Goal: Task Accomplishment & Management: Manage account settings

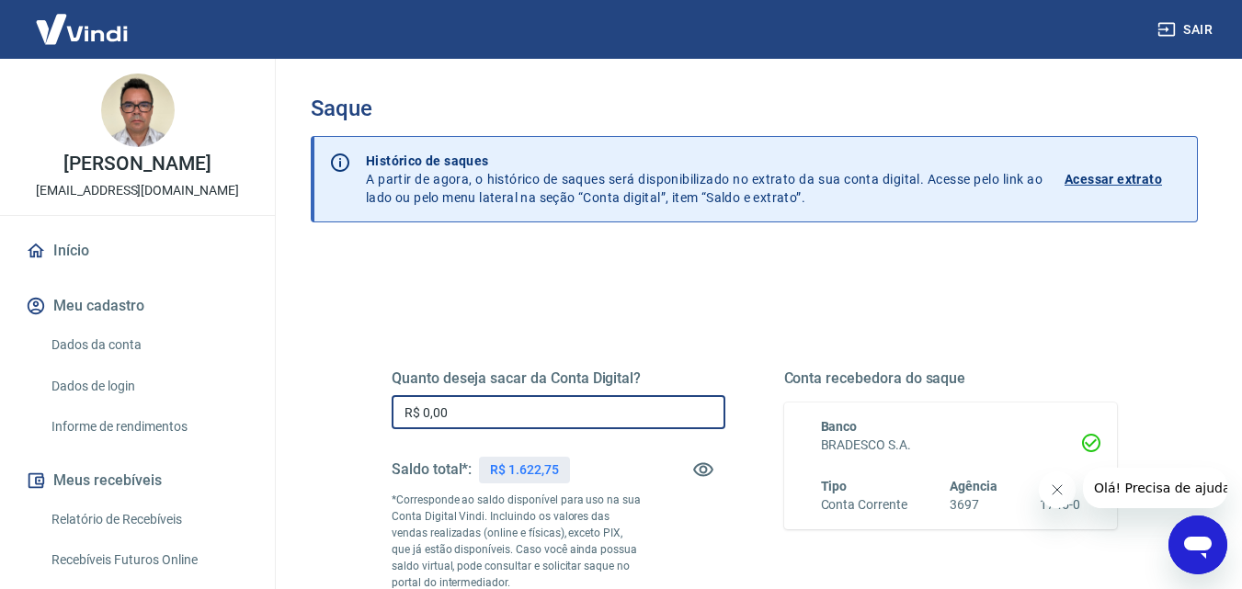
drag, startPoint x: 528, startPoint y: 415, endPoint x: 273, endPoint y: 403, distance: 254.9
click at [273, 403] on div "[PERSON_NAME] [EMAIL_ADDRESS][DOMAIN_NAME] Início Meu cadastro Dados da conta D…" at bounding box center [621, 294] width 1242 height 589
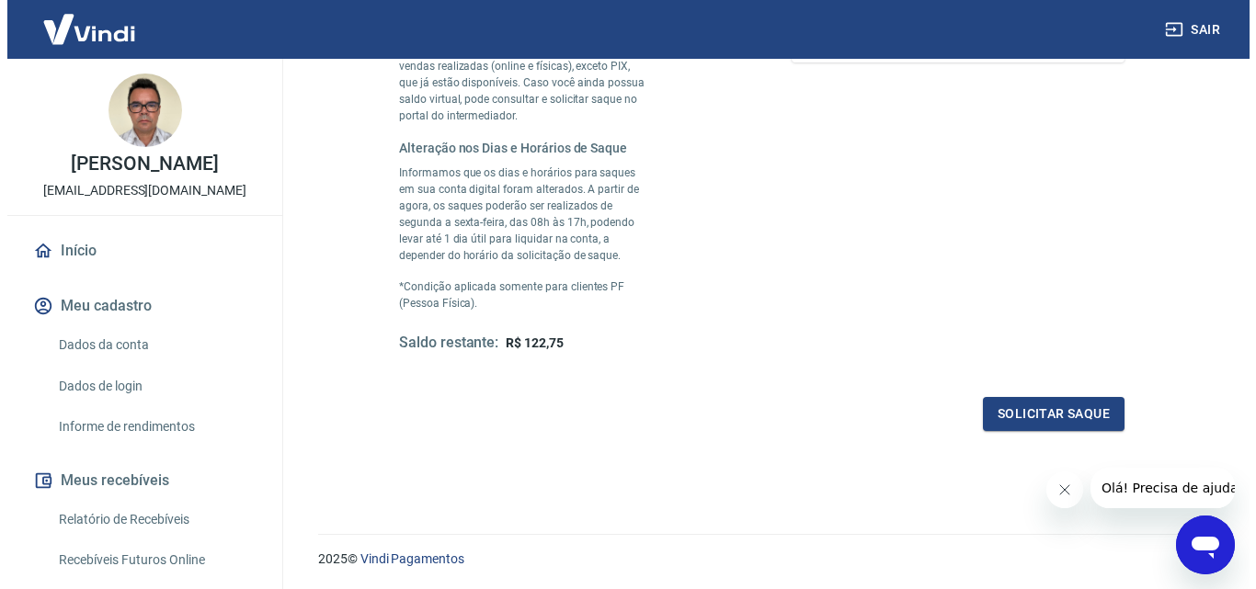
scroll to position [500, 0]
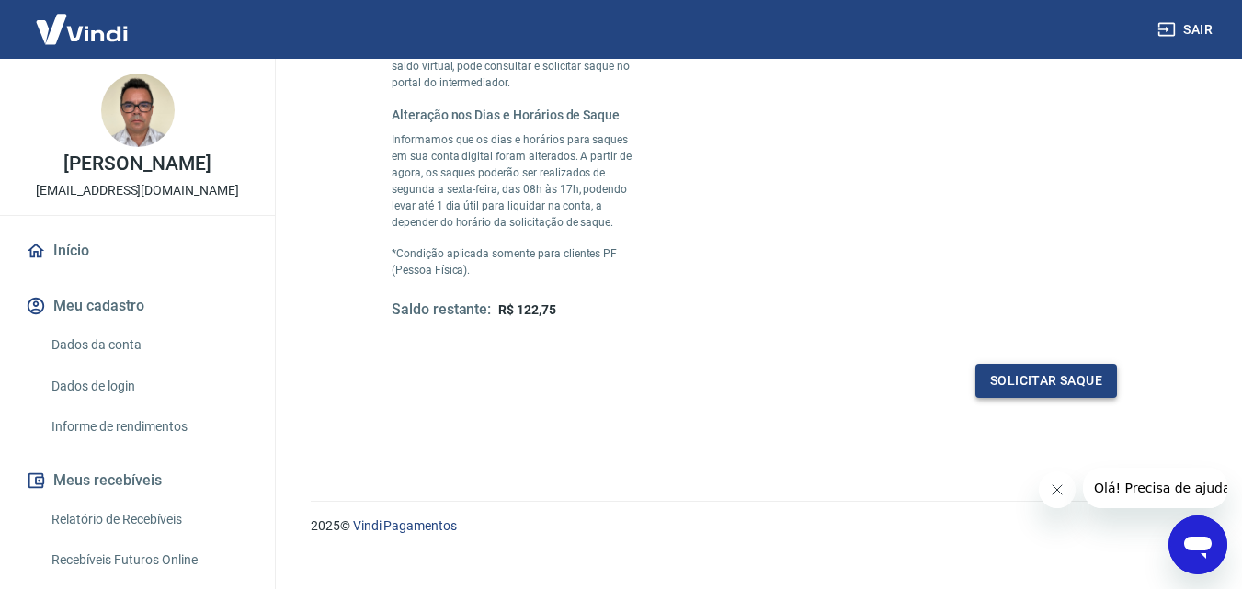
type input "R$ 1.500,00"
click at [1087, 383] on button "Solicitar saque" at bounding box center [1046, 381] width 142 height 34
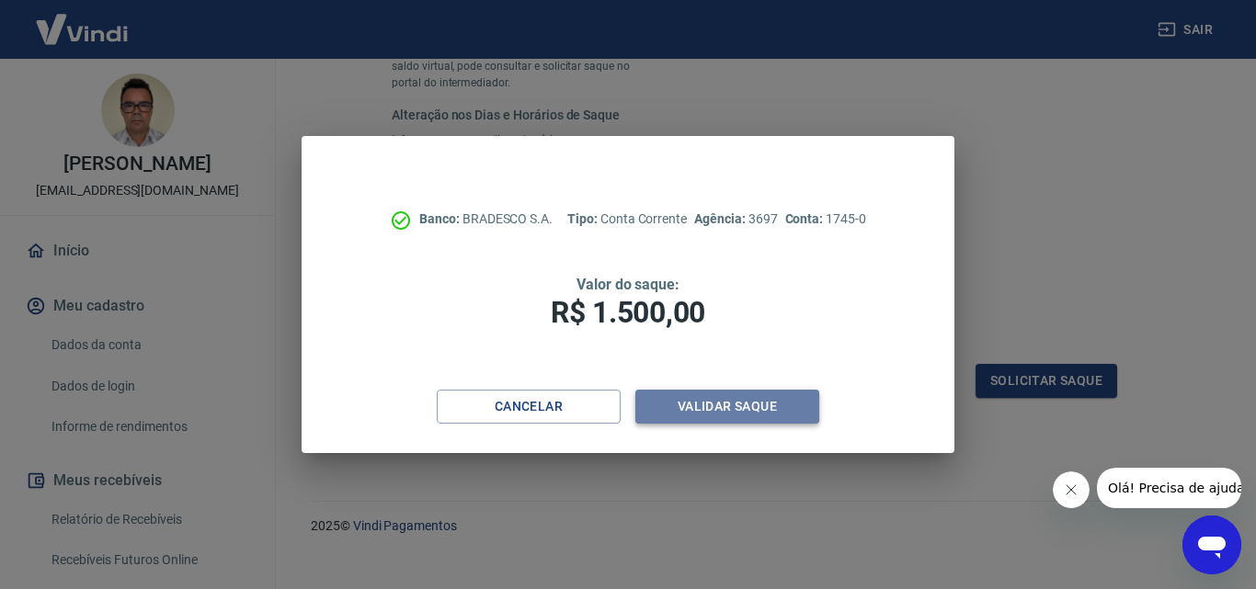
click at [768, 400] on button "Validar saque" at bounding box center [727, 407] width 184 height 34
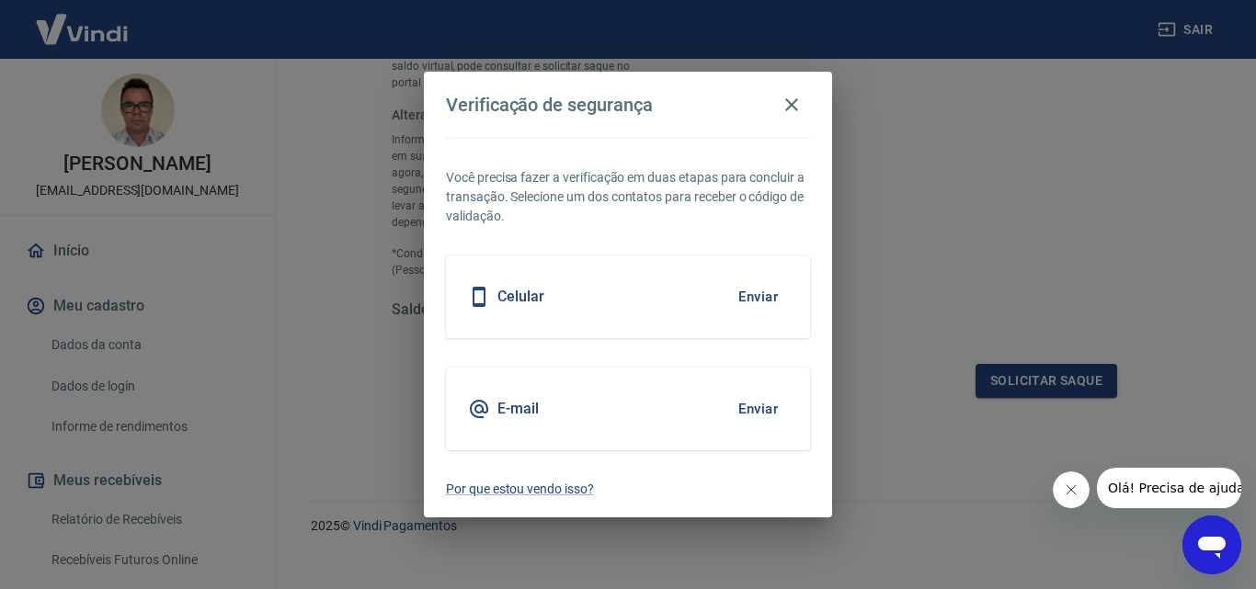
click at [770, 409] on button "Enviar" at bounding box center [758, 409] width 60 height 39
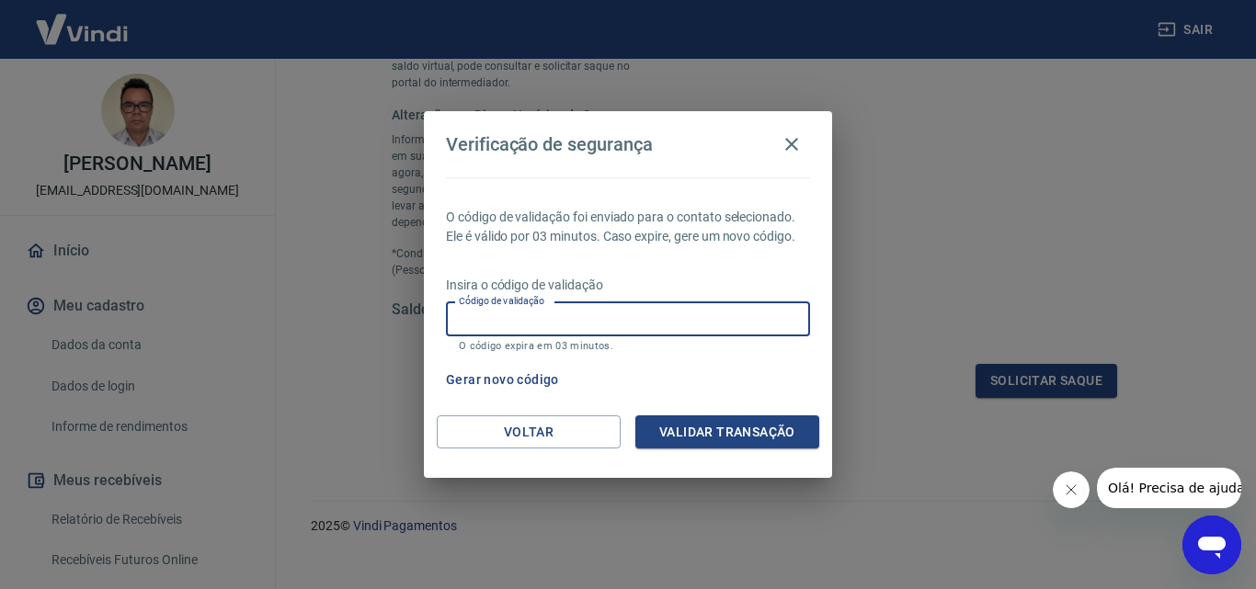
click at [638, 332] on input "Código de validação" at bounding box center [628, 319] width 364 height 34
type input "984037"
click at [758, 429] on button "Validar transação" at bounding box center [727, 432] width 184 height 34
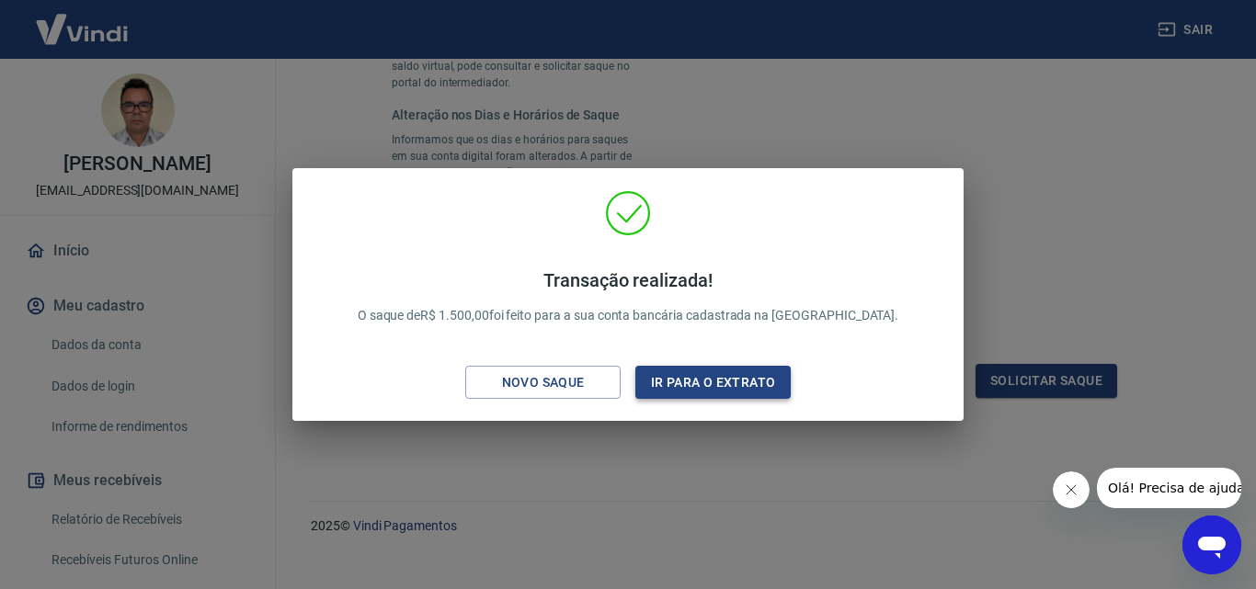
click at [731, 376] on button "Ir para o extrato" at bounding box center [712, 383] width 155 height 34
